Goal: Navigation & Orientation: Find specific page/section

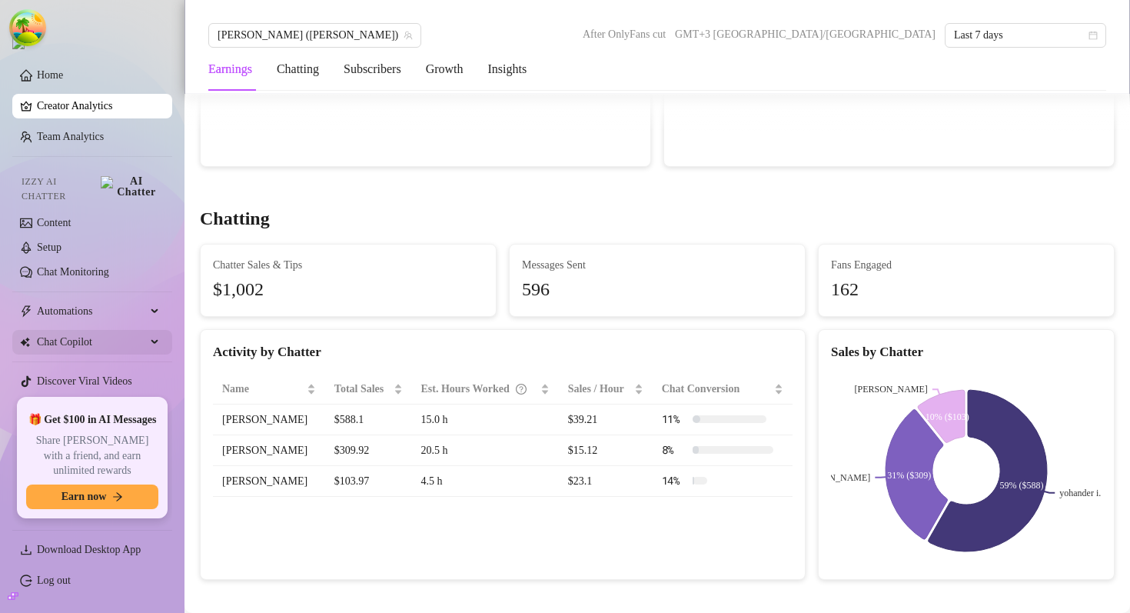
scroll to position [31, 0]
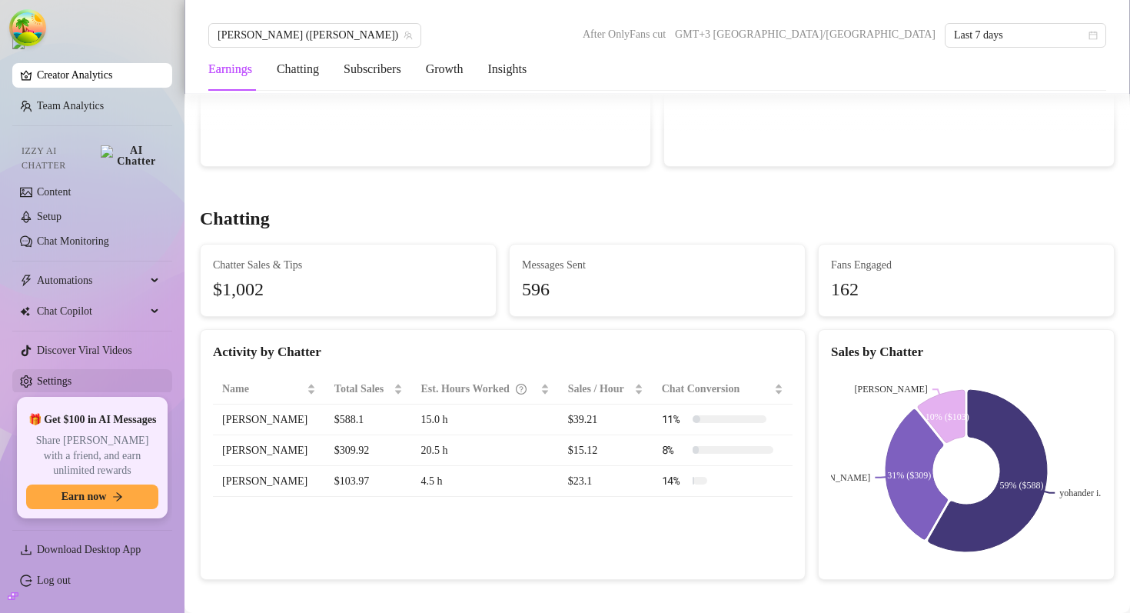
click at [71, 375] on link "Settings" at bounding box center [54, 381] width 35 height 12
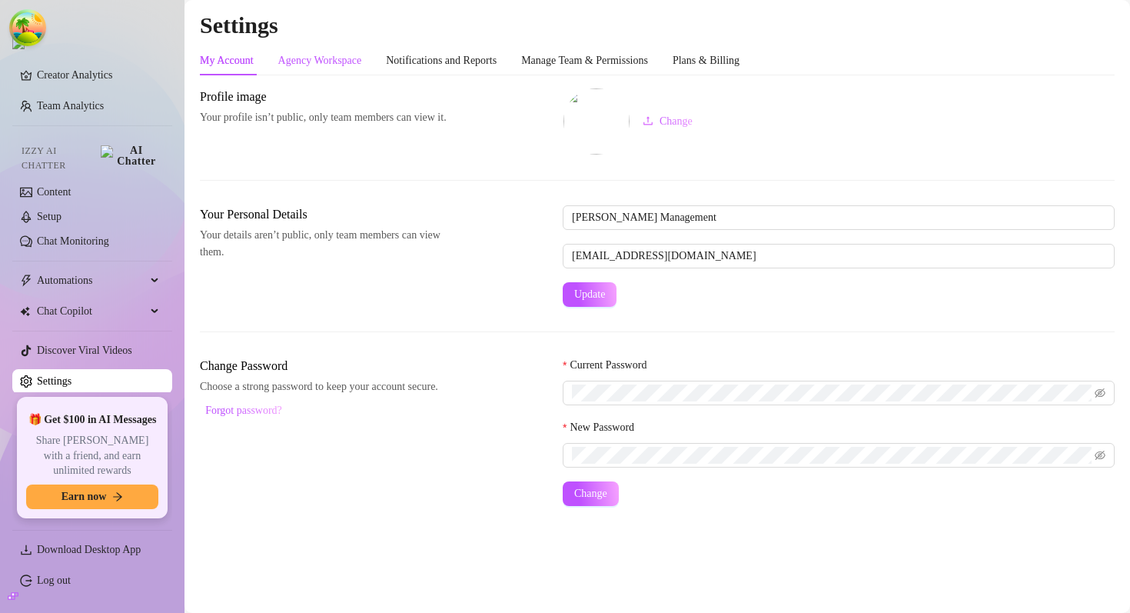
click at [338, 61] on div "Agency Workspace" at bounding box center [320, 60] width 84 height 17
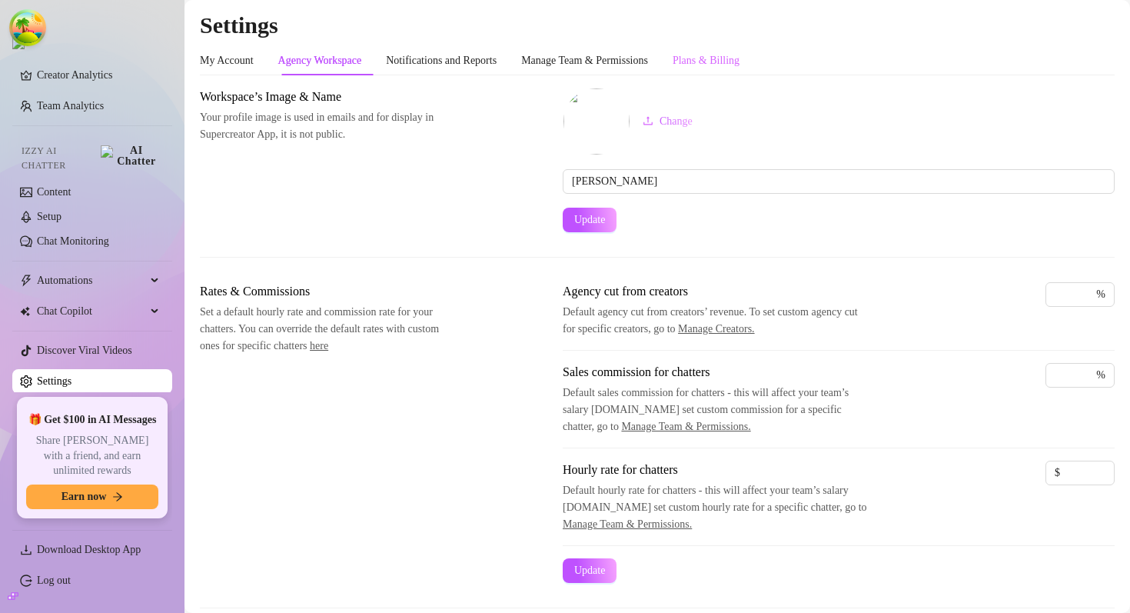
click at [739, 72] on div "Plans & Billing" at bounding box center [706, 60] width 67 height 29
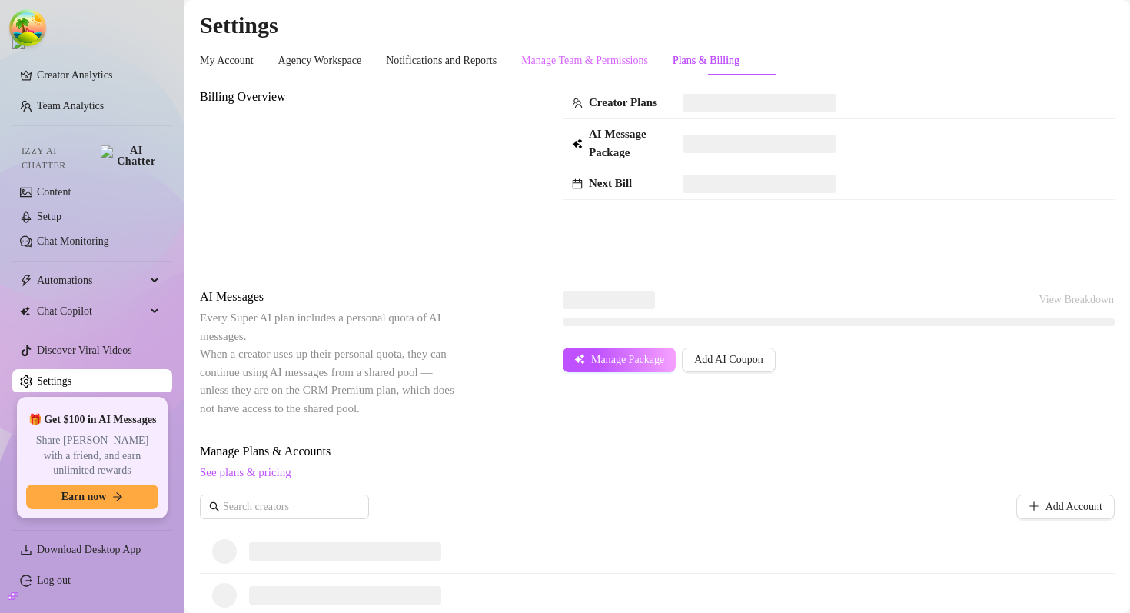
click at [620, 70] on div "Manage Team & Permissions" at bounding box center [584, 60] width 127 height 29
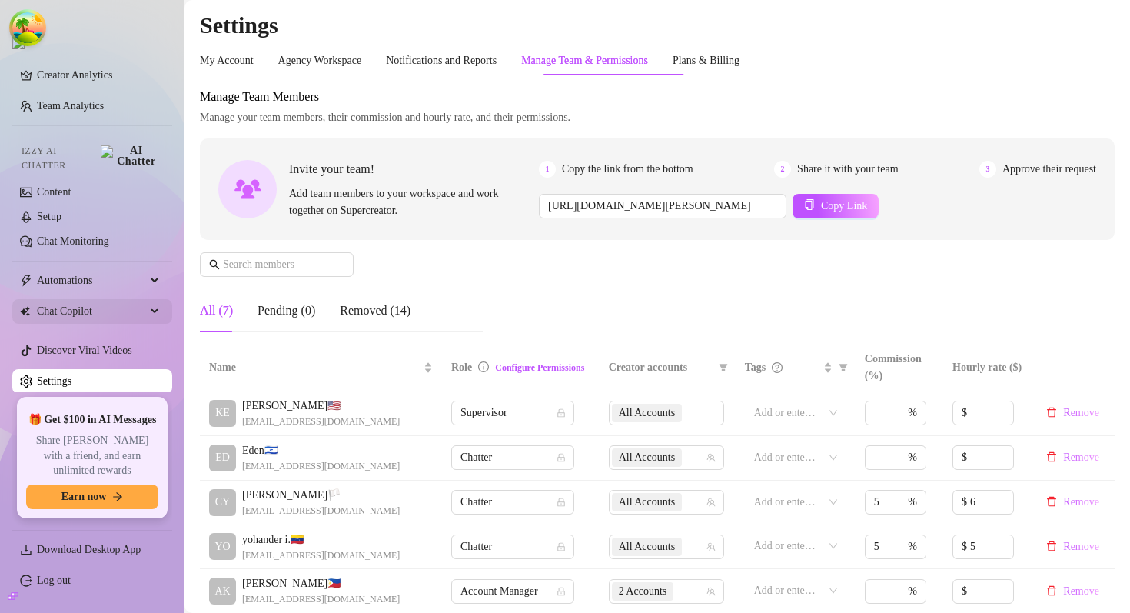
click at [83, 299] on span "Chat Copilot" at bounding box center [91, 311] width 109 height 25
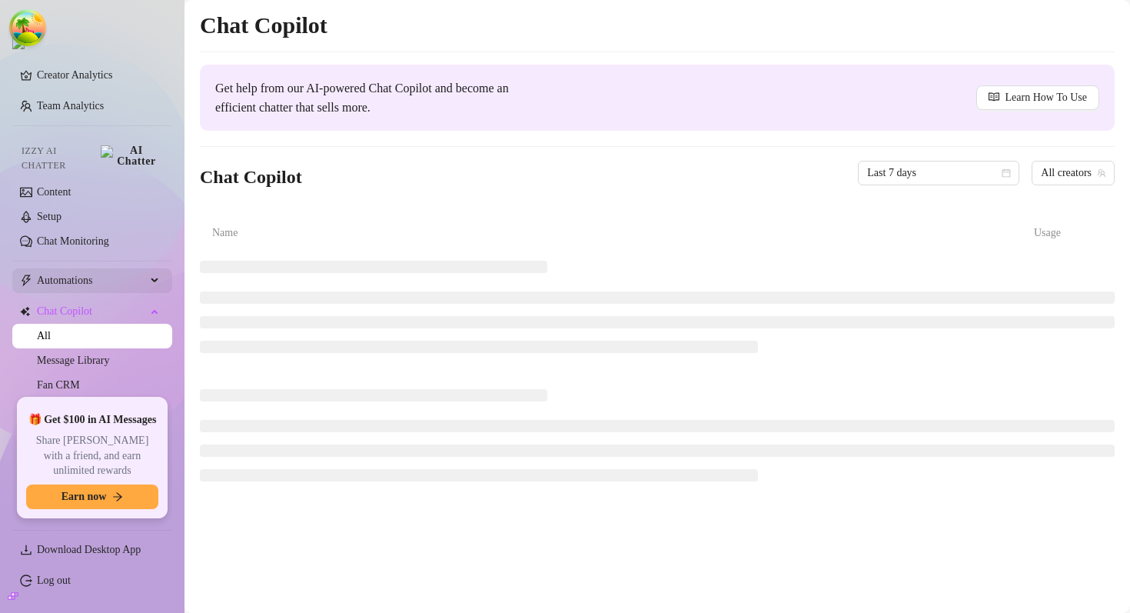
click at [86, 268] on span "Automations" at bounding box center [91, 280] width 109 height 25
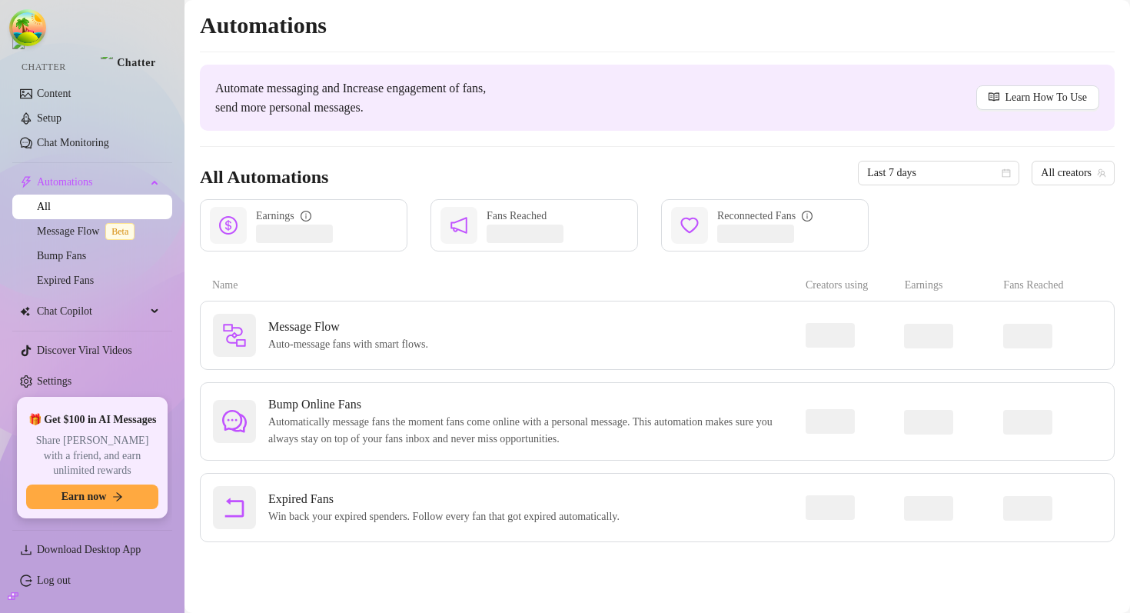
click at [86, 301] on span "Chat Copilot" at bounding box center [91, 311] width 109 height 25
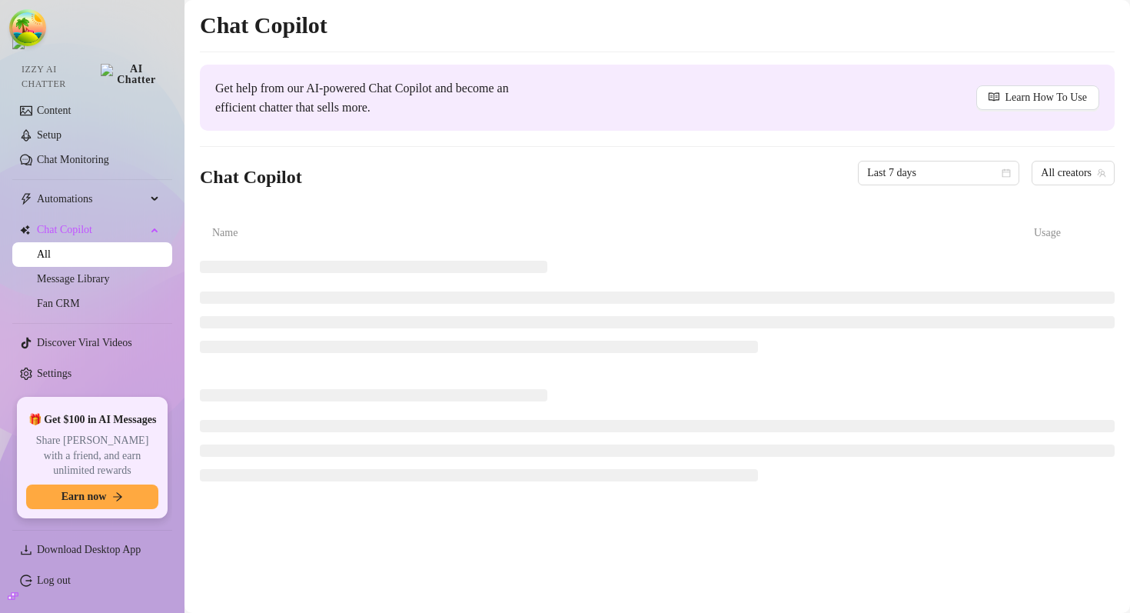
scroll to position [105, 0]
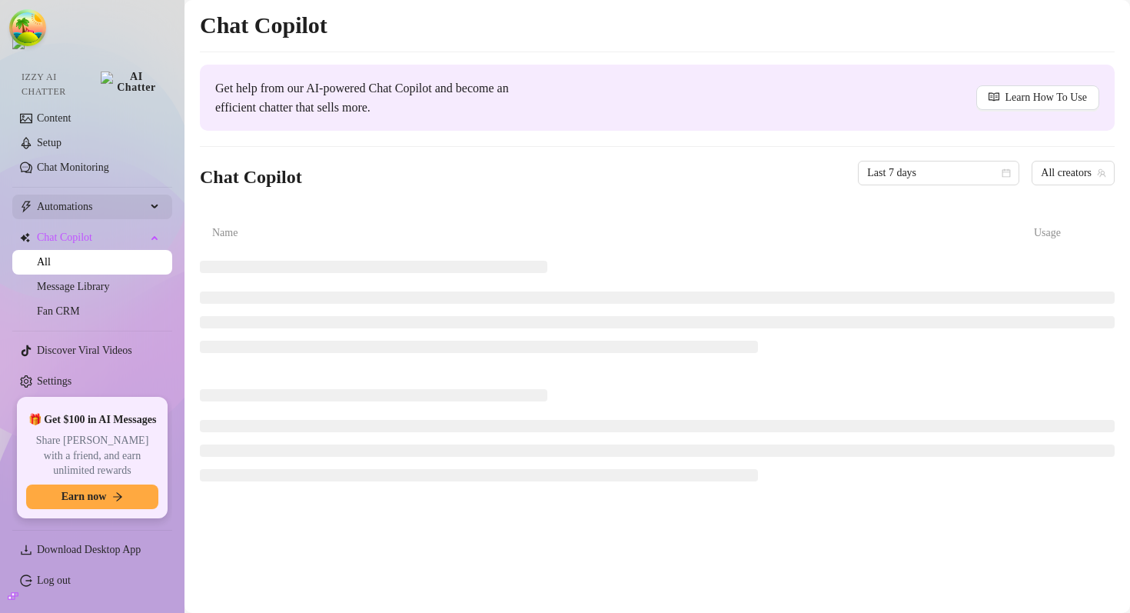
click at [92, 194] on span "Automations" at bounding box center [91, 206] width 109 height 25
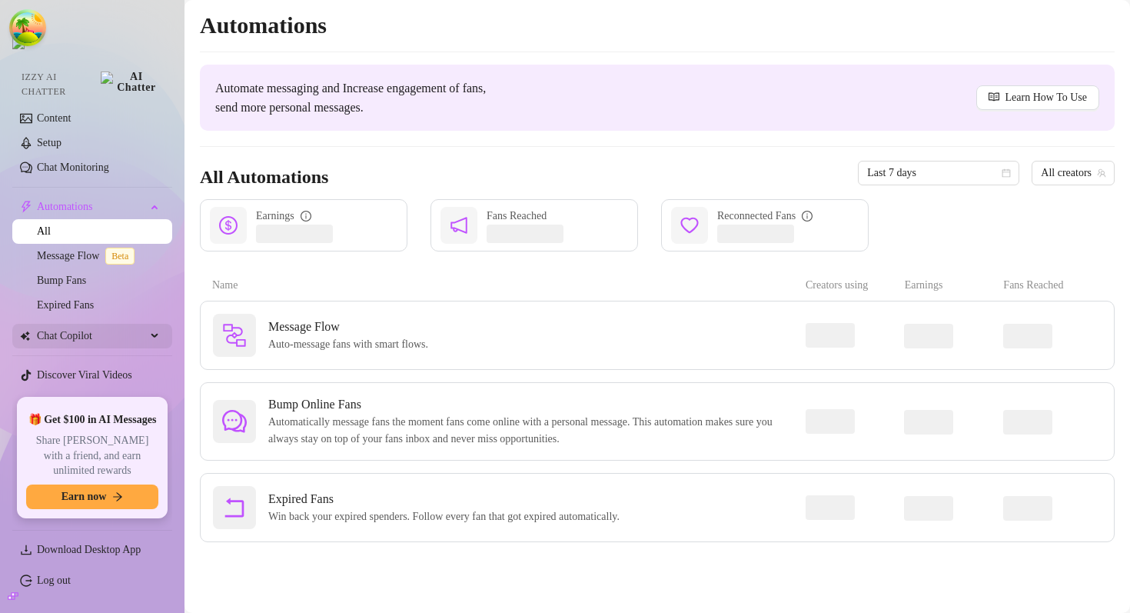
click at [71, 326] on span "Chat Copilot" at bounding box center [91, 336] width 109 height 25
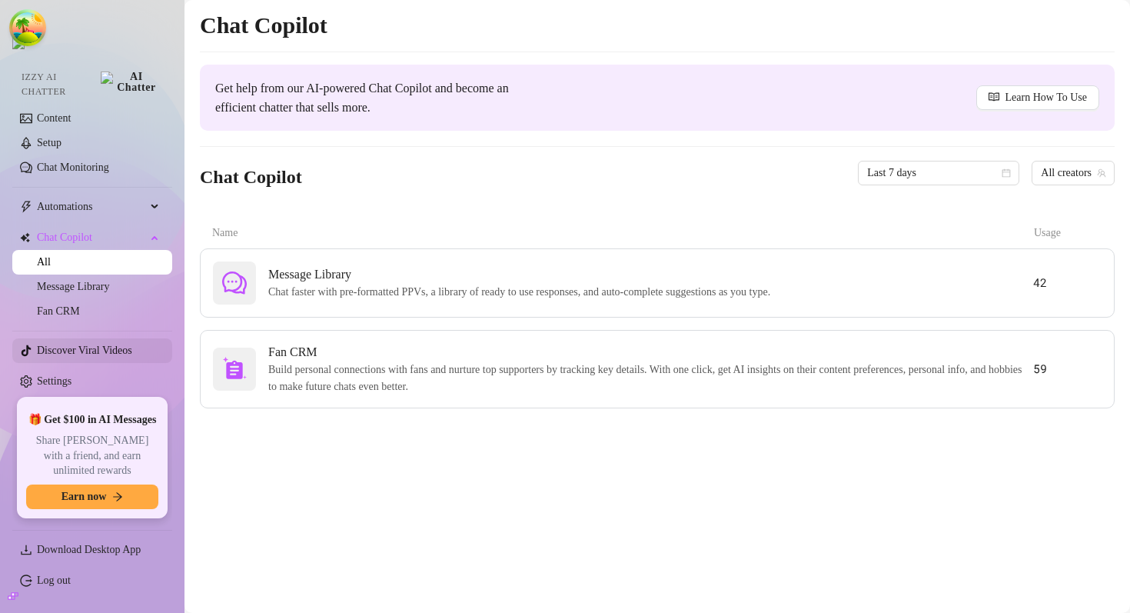
scroll to position [47, 0]
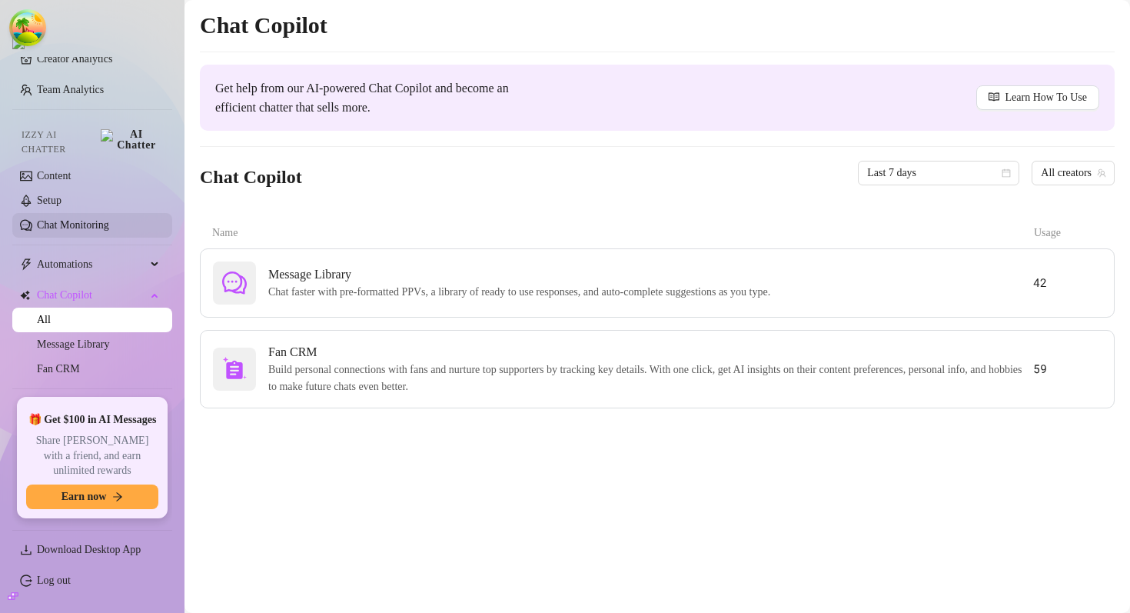
click at [95, 219] on link "Chat Monitoring" at bounding box center [73, 225] width 72 height 12
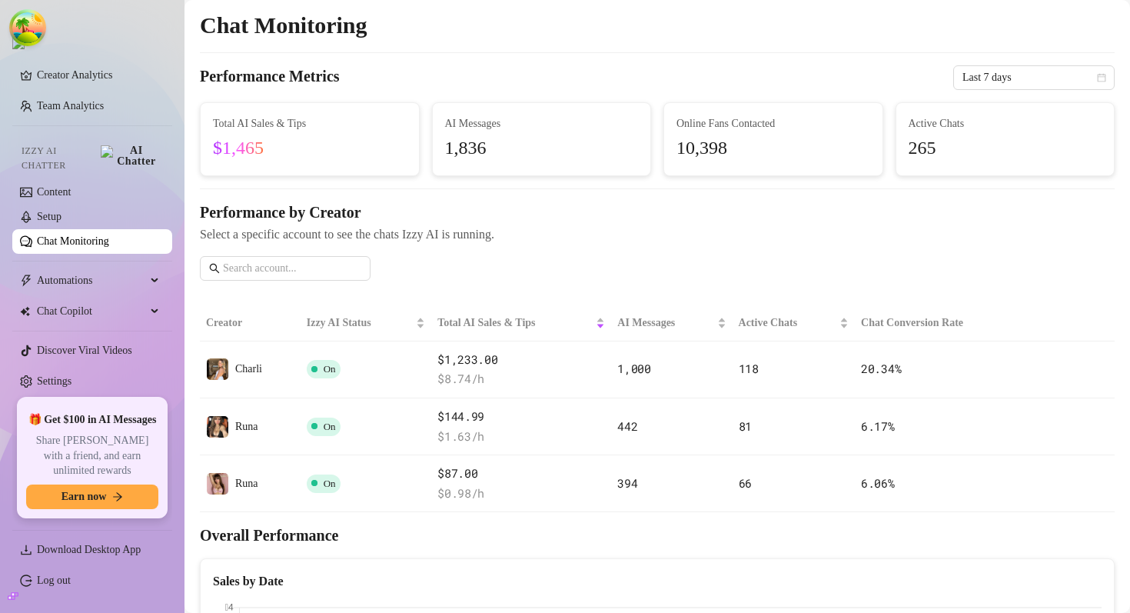
scroll to position [33, 0]
